Goal: Information Seeking & Learning: Learn about a topic

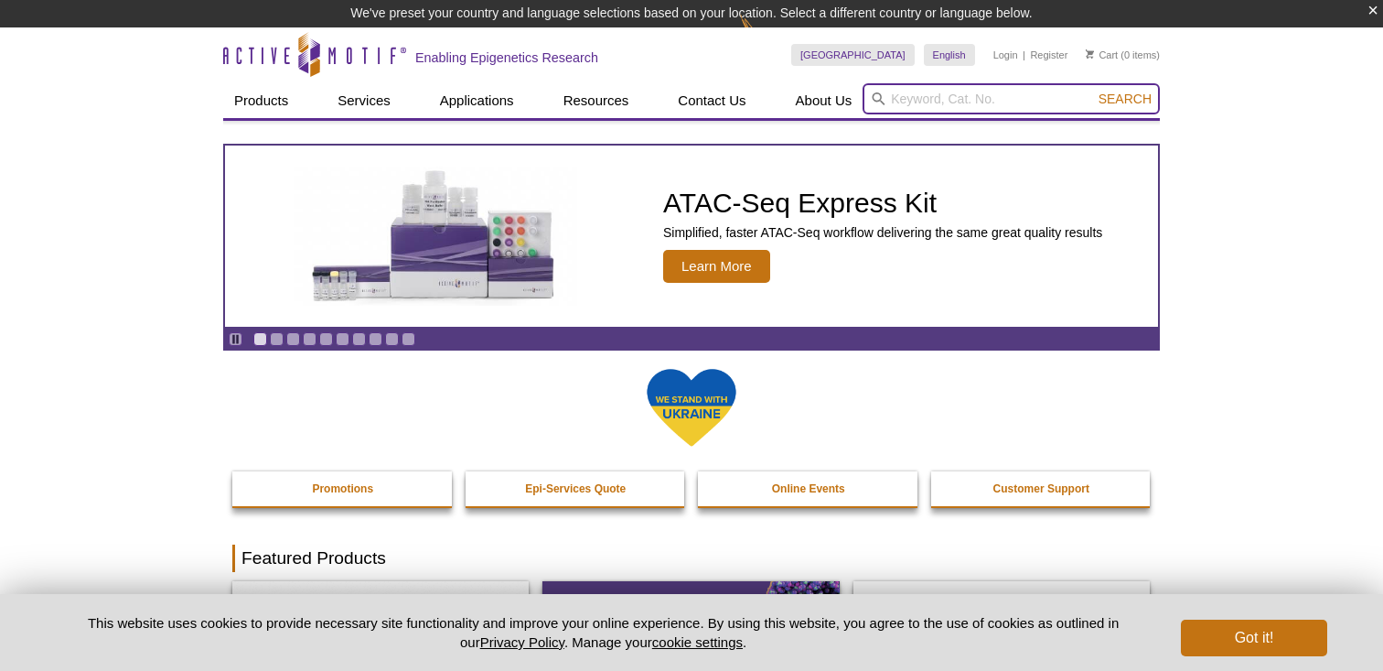
click at [902, 101] on input "search" at bounding box center [1011, 98] width 297 height 31
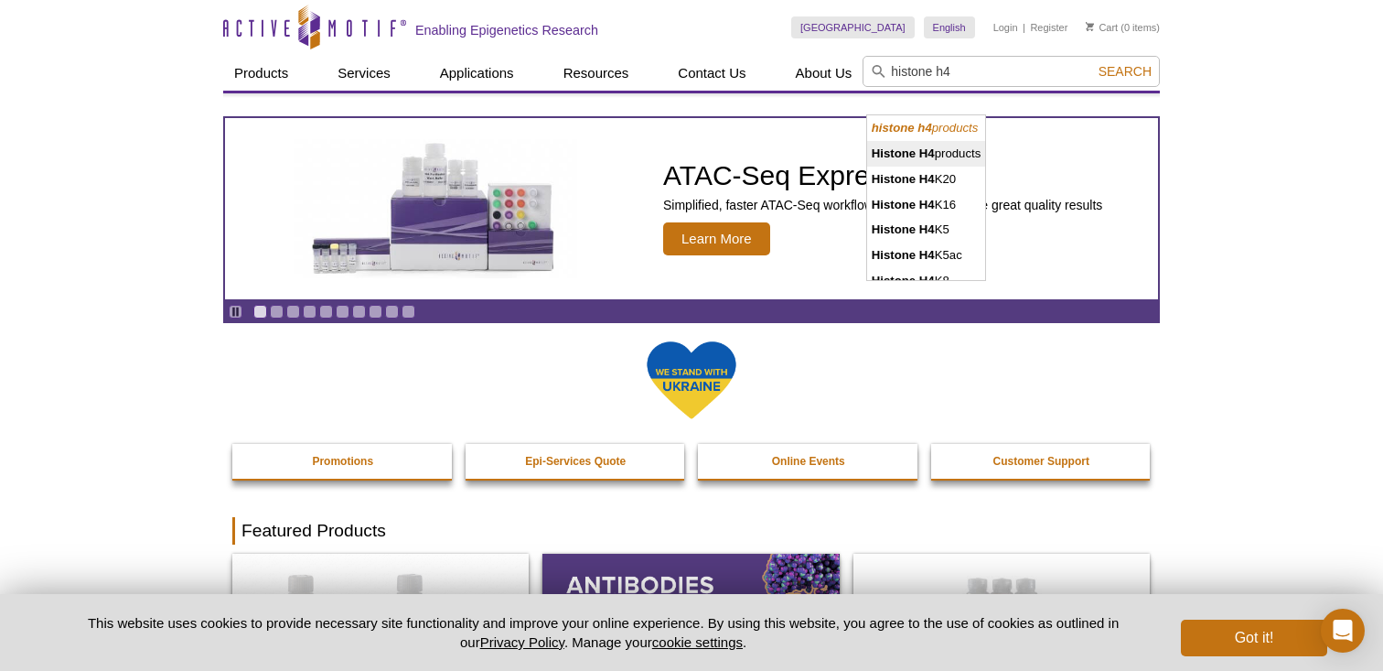
click at [934, 153] on strong "Histone H4" at bounding box center [903, 153] width 63 height 14
type input "Histone H4 products"
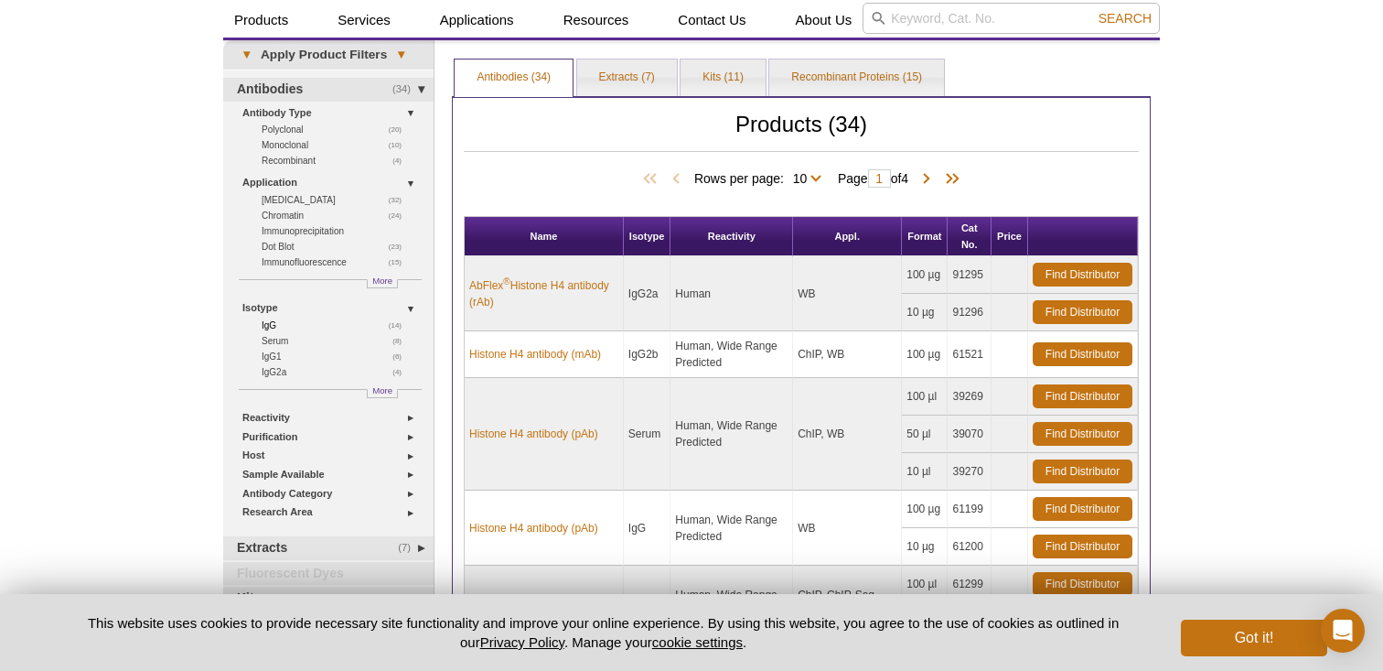
scroll to position [34, 0]
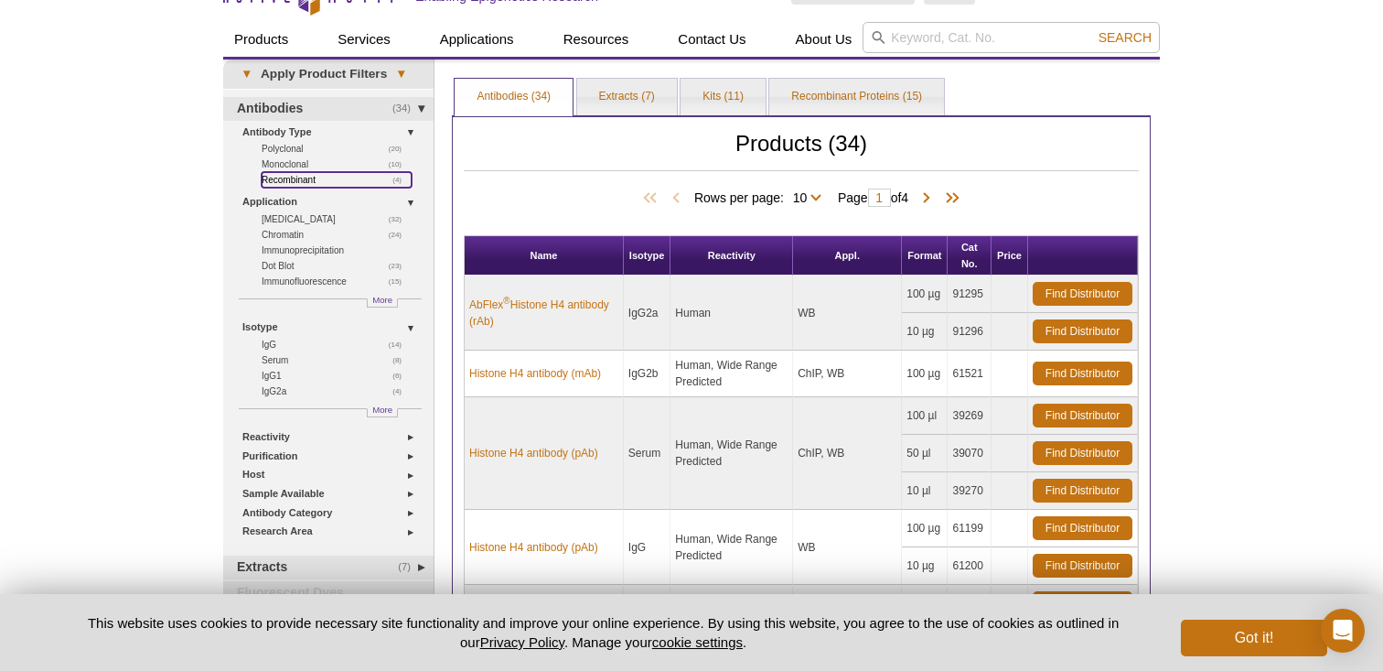
click at [280, 181] on link "(4) Recombinant" at bounding box center [337, 180] width 150 height 16
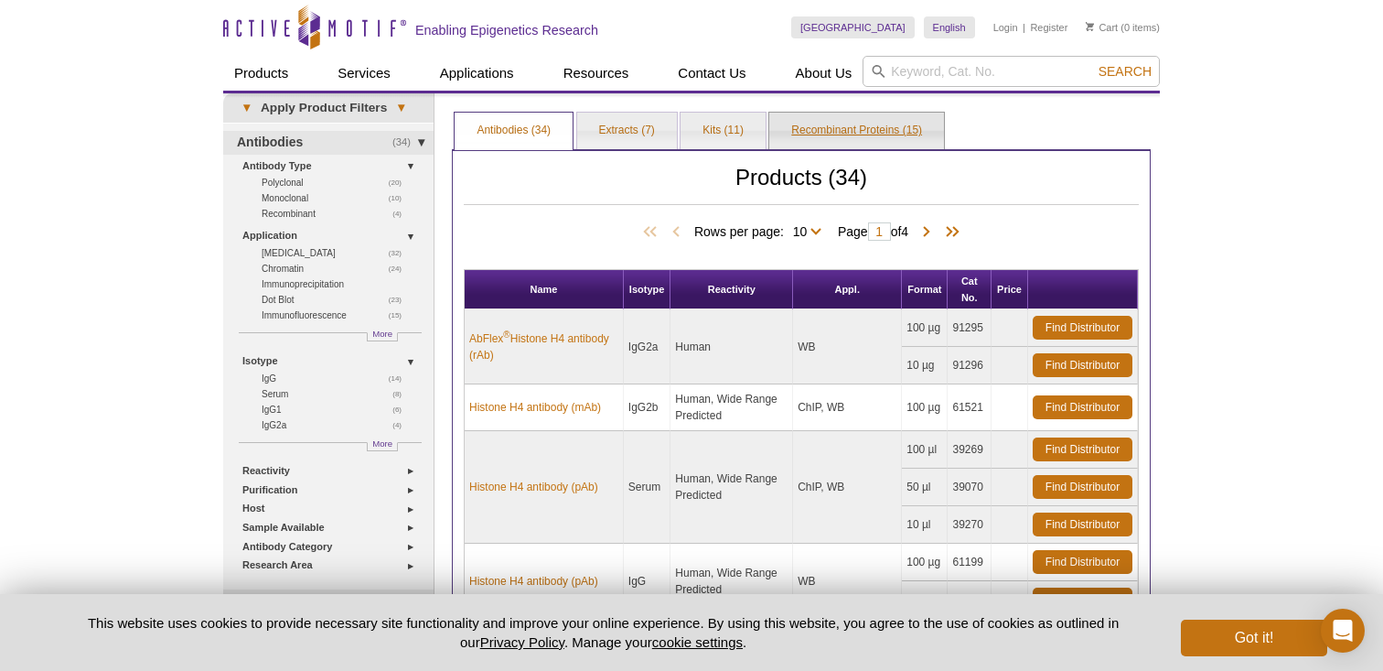
click at [849, 134] on link "Recombinant Proteins (15)" at bounding box center [856, 131] width 175 height 37
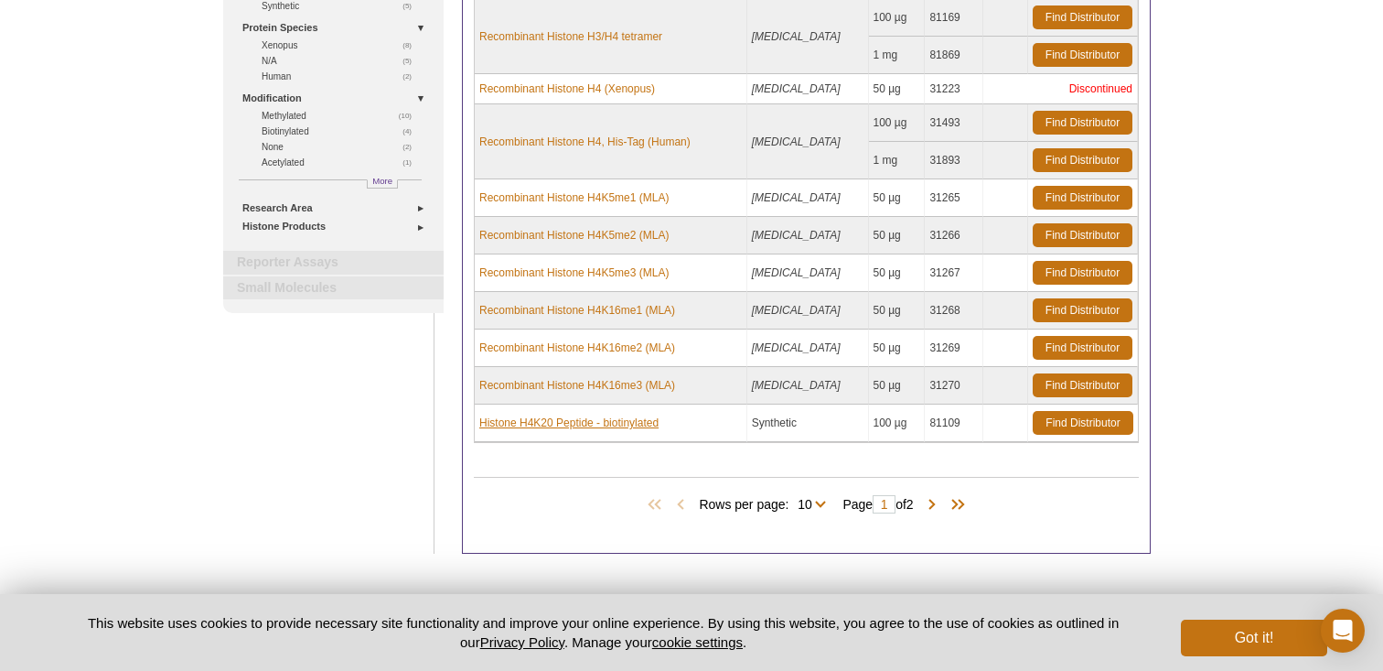
scroll to position [302, 0]
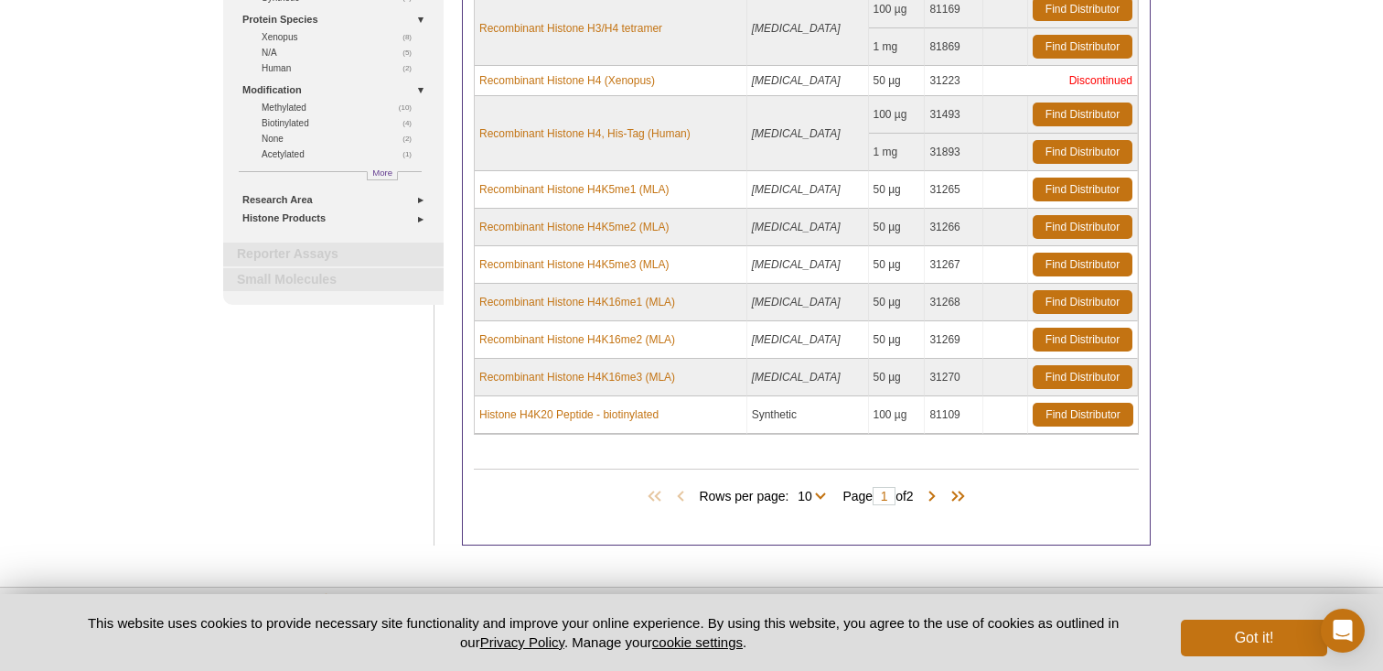
click at [817, 501] on span "Rows per page: 10 All 10" at bounding box center [766, 495] width 134 height 18
click at [817, 490] on span "Rows per page: 10 All 10" at bounding box center [766, 495] width 134 height 18
click at [818, 497] on span "Rows per page: 10 All 10" at bounding box center [766, 495] width 134 height 18
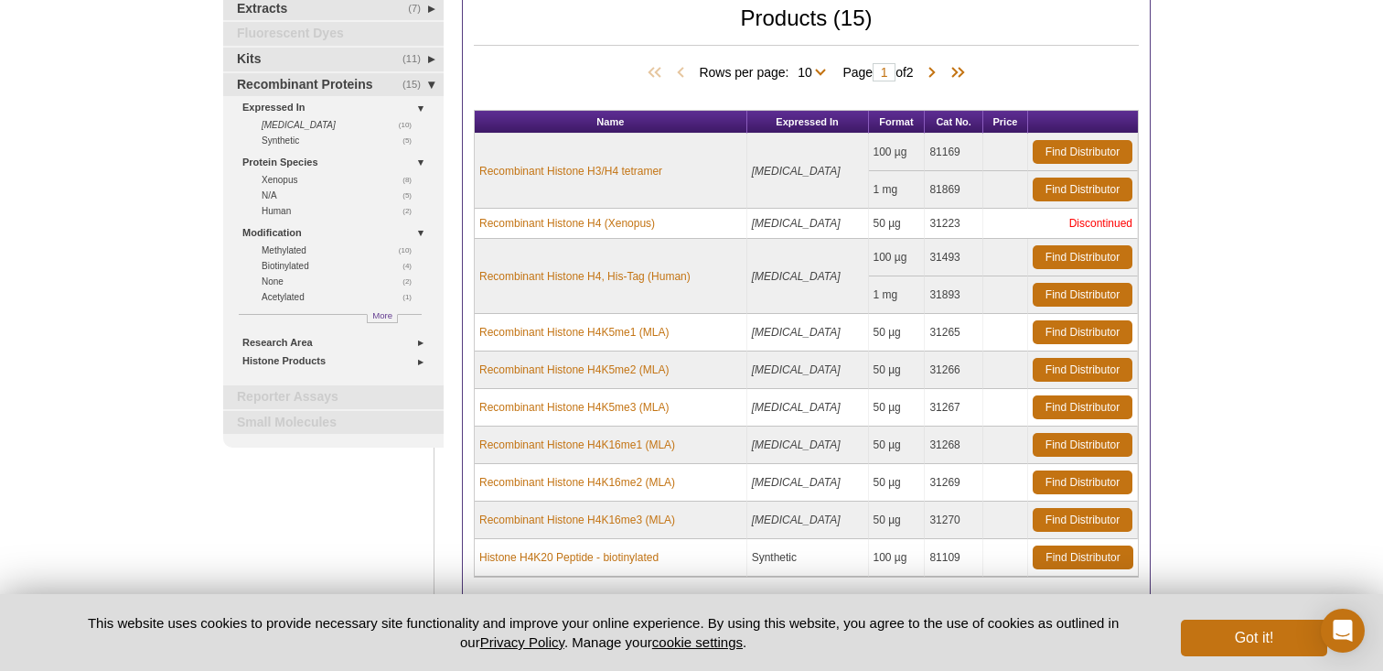
scroll to position [378, 0]
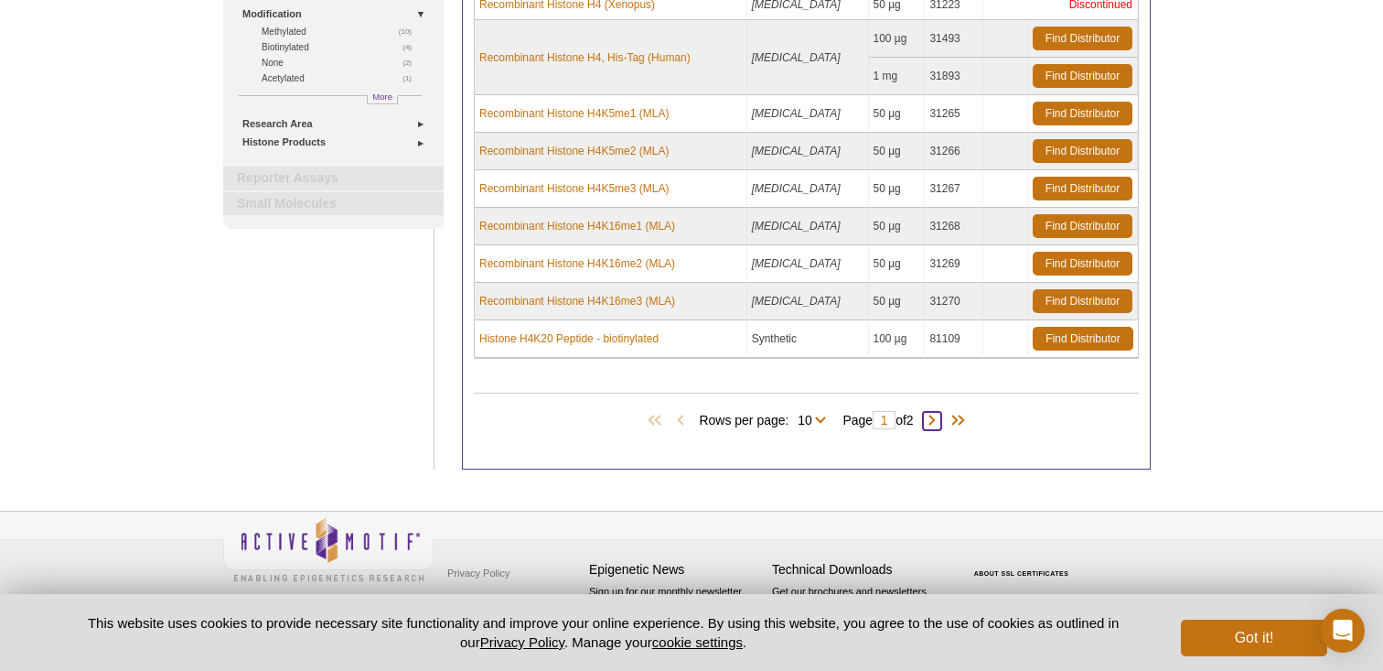
click at [935, 422] on span at bounding box center [932, 421] width 18 height 18
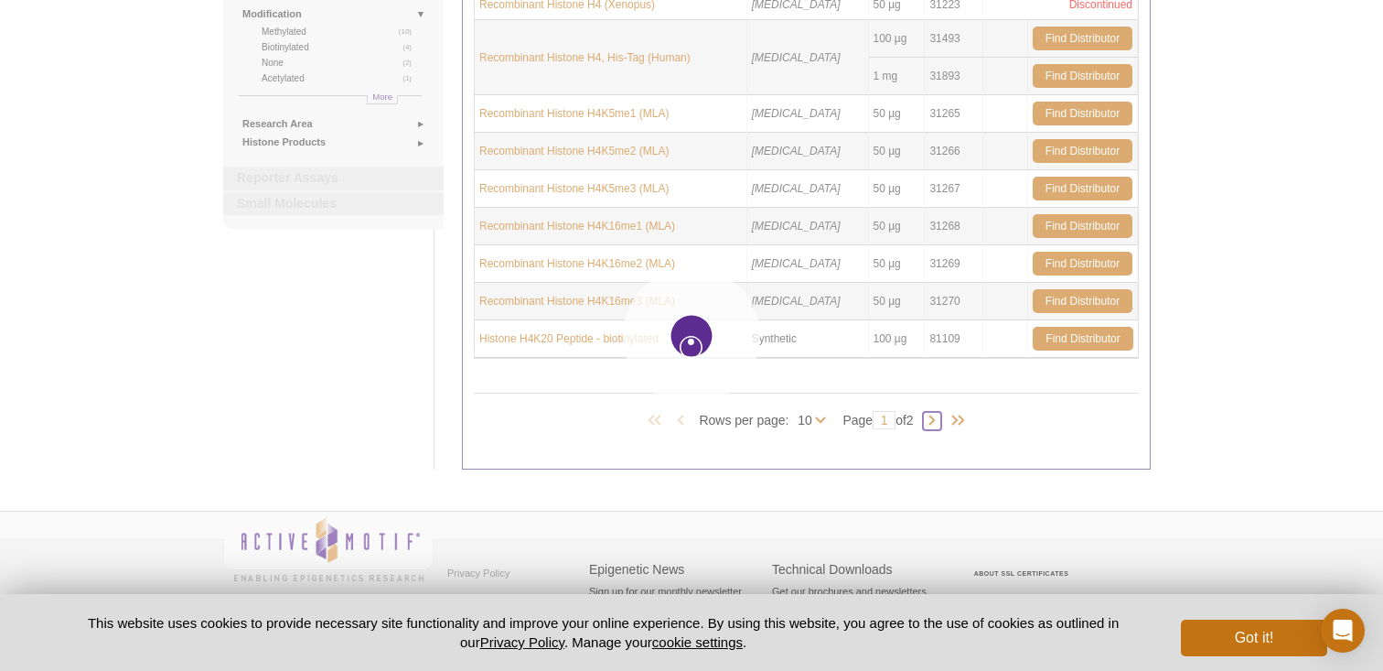
type input "2"
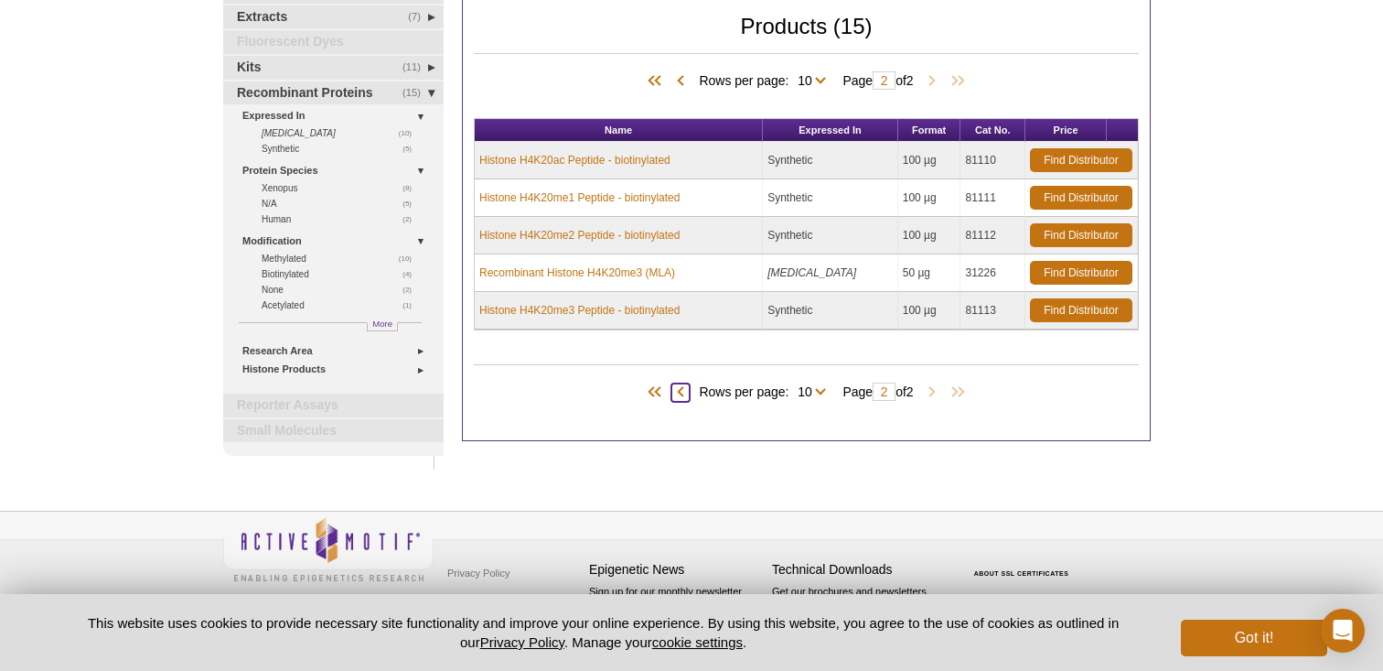
click at [676, 393] on span at bounding box center [681, 392] width 18 height 18
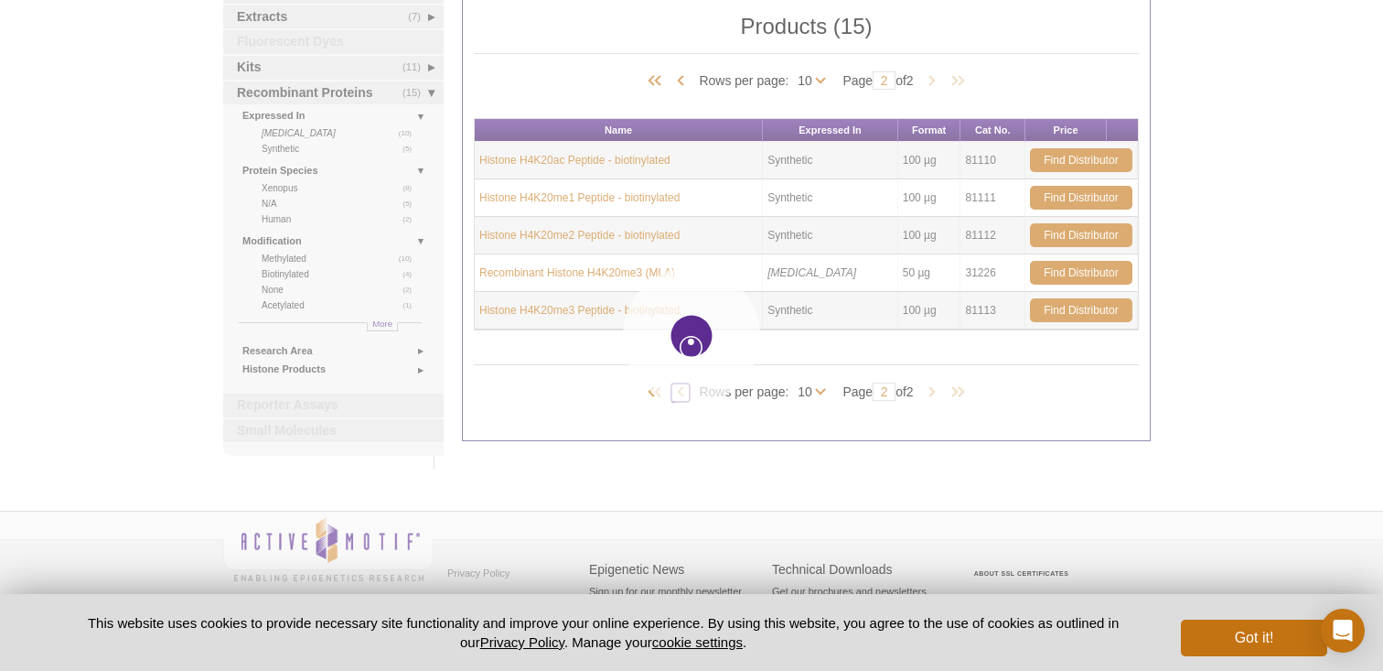
type input "1"
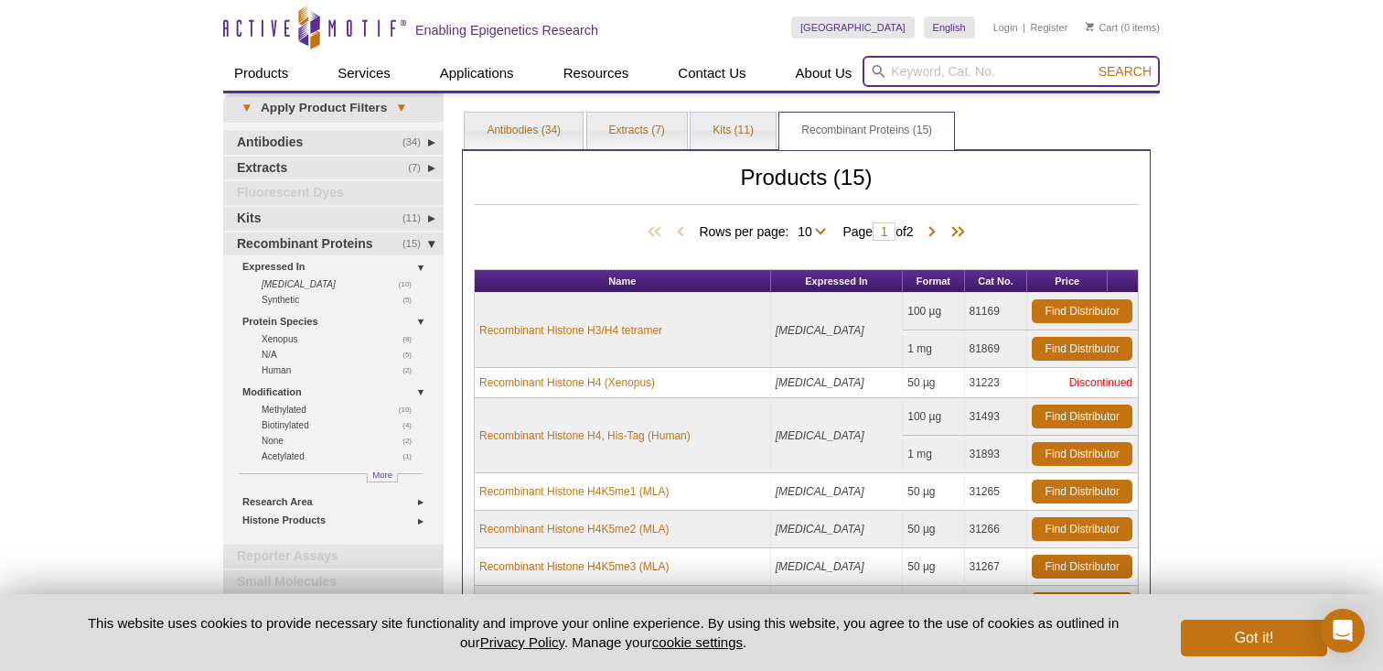
click at [1012, 68] on input "search" at bounding box center [1011, 71] width 297 height 31
type input "d"
type input "fdx1"
click at [1093, 63] on button "Search" at bounding box center [1125, 71] width 64 height 16
